Goal: Transaction & Acquisition: Obtain resource

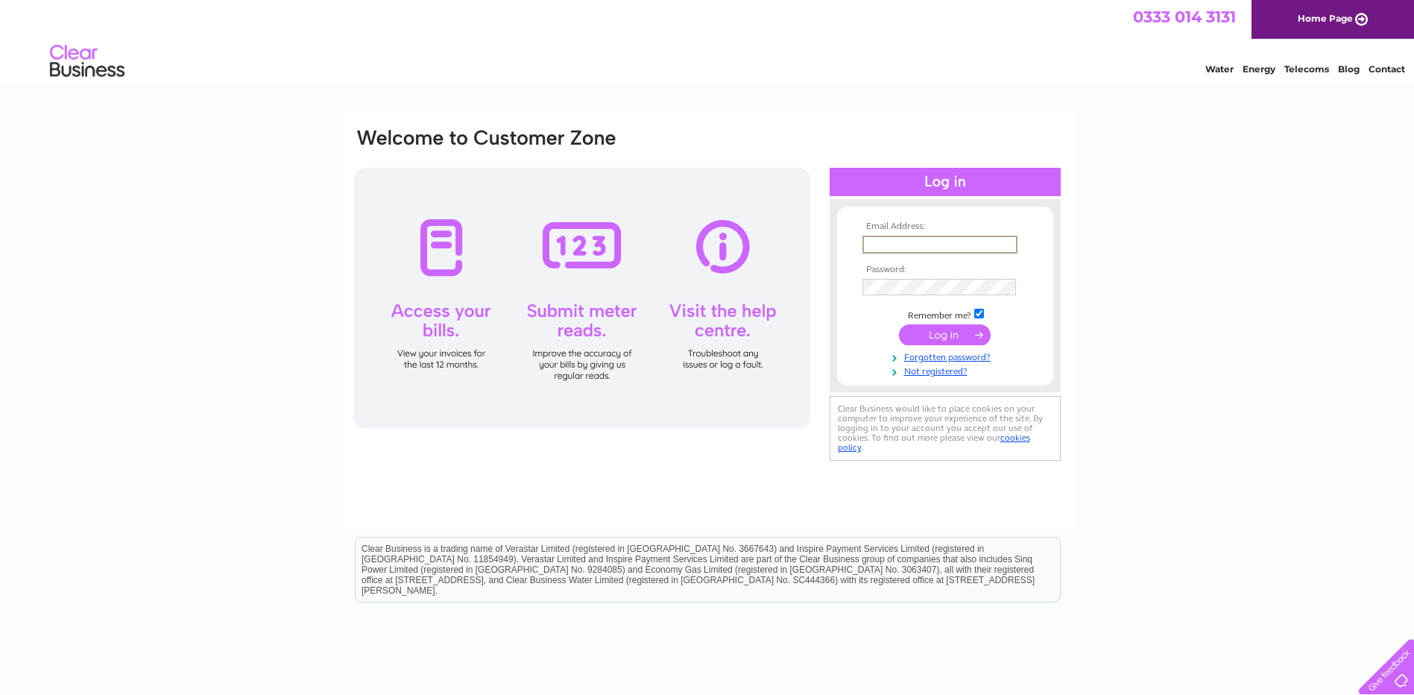
click at [877, 239] on input "text" at bounding box center [939, 244] width 155 height 18
type input "fhonourandsons@hotmail.com"
click at [950, 334] on input "submit" at bounding box center [945, 334] width 92 height 21
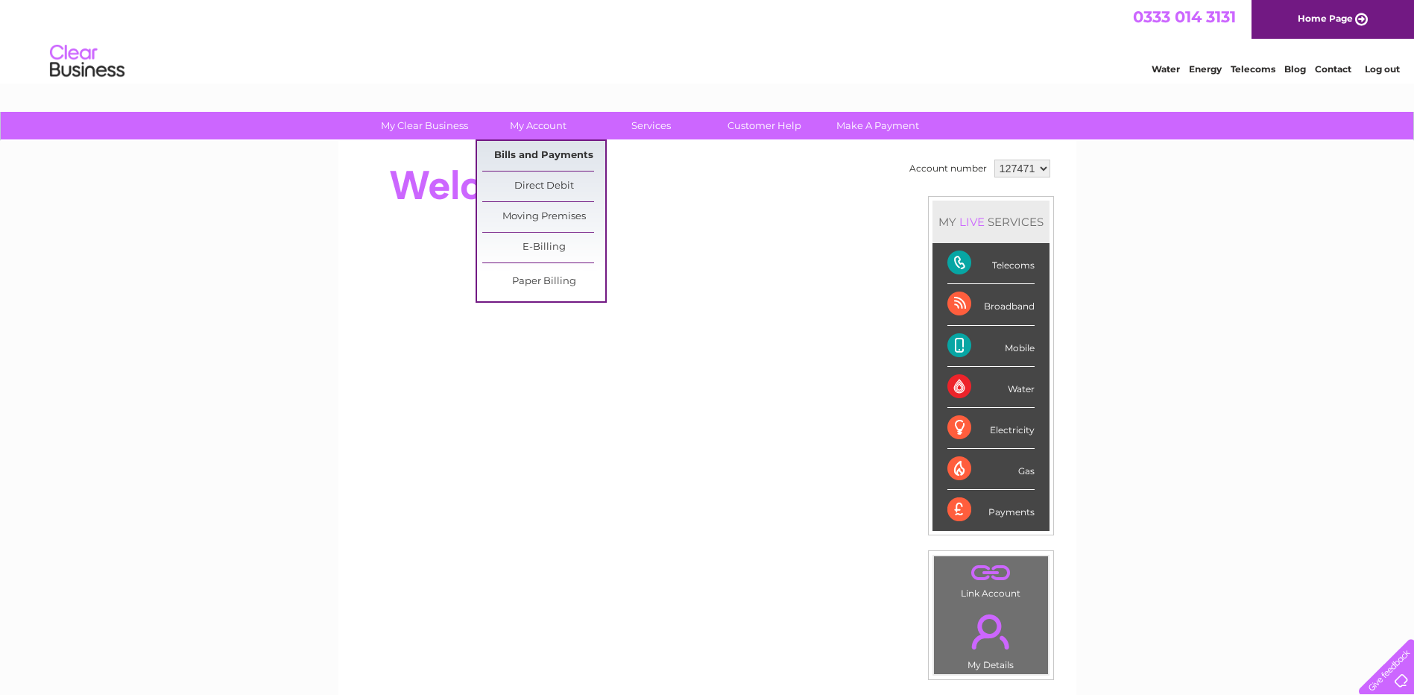
click at [528, 156] on link "Bills and Payments" at bounding box center [543, 156] width 123 height 30
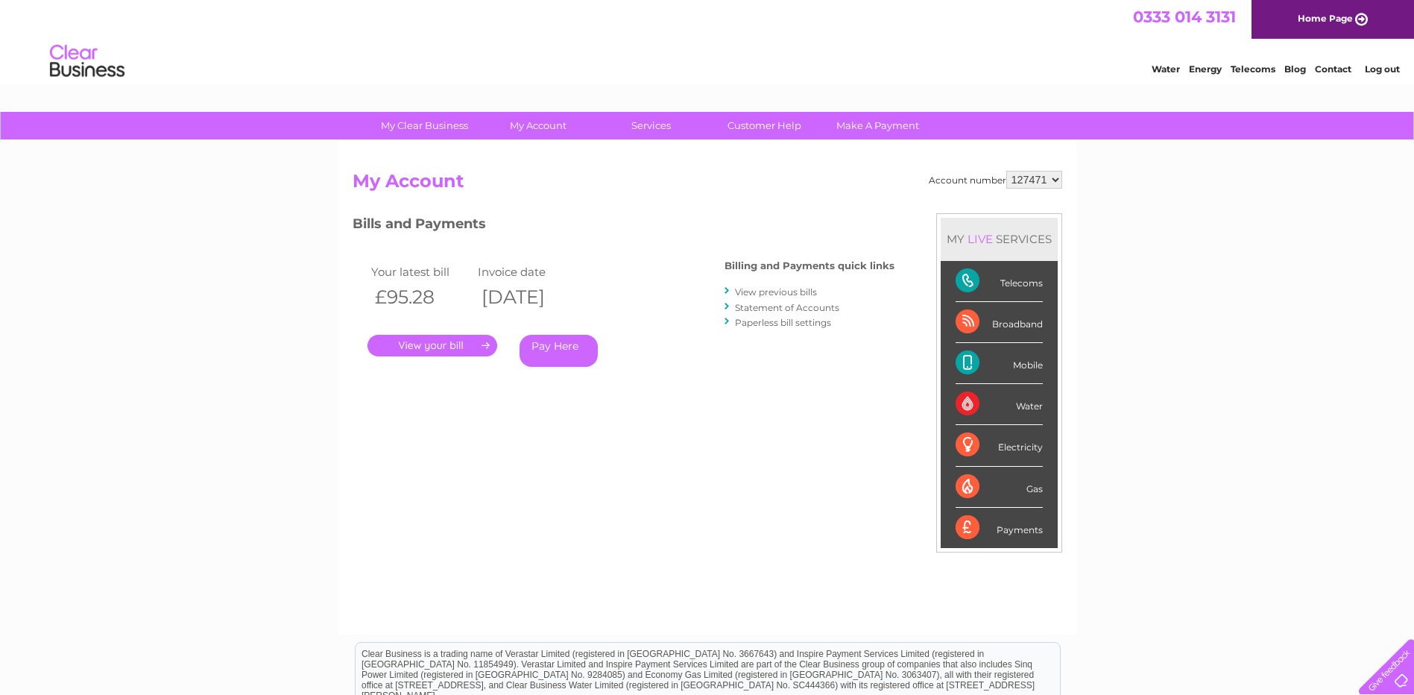
click at [461, 344] on link "." at bounding box center [432, 346] width 130 height 22
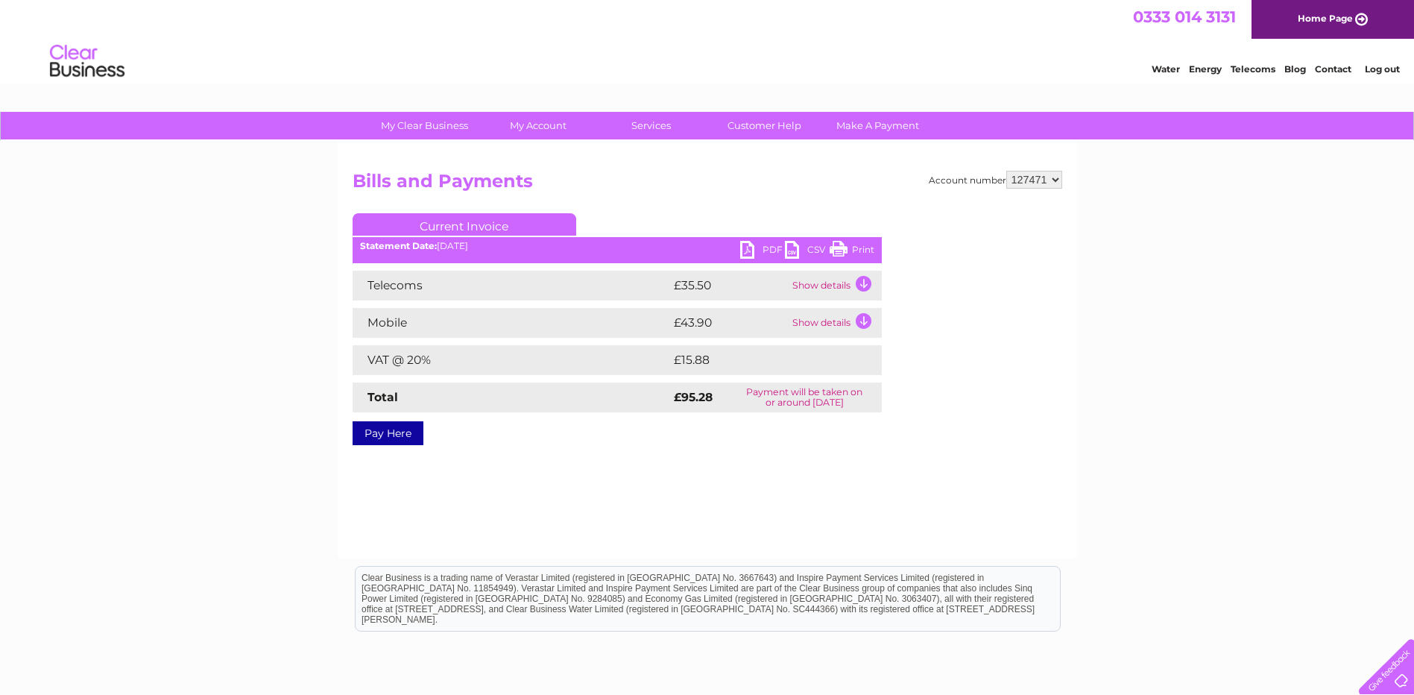
click at [750, 245] on link "PDF" at bounding box center [762, 252] width 45 height 22
click at [1200, 338] on div "My Clear Business Login Details My Details My Preferences Link Account My Accou…" at bounding box center [707, 462] width 1414 height 701
click at [1373, 66] on link "Log out" at bounding box center [1382, 68] width 35 height 11
